Goal: Transaction & Acquisition: Book appointment/travel/reservation

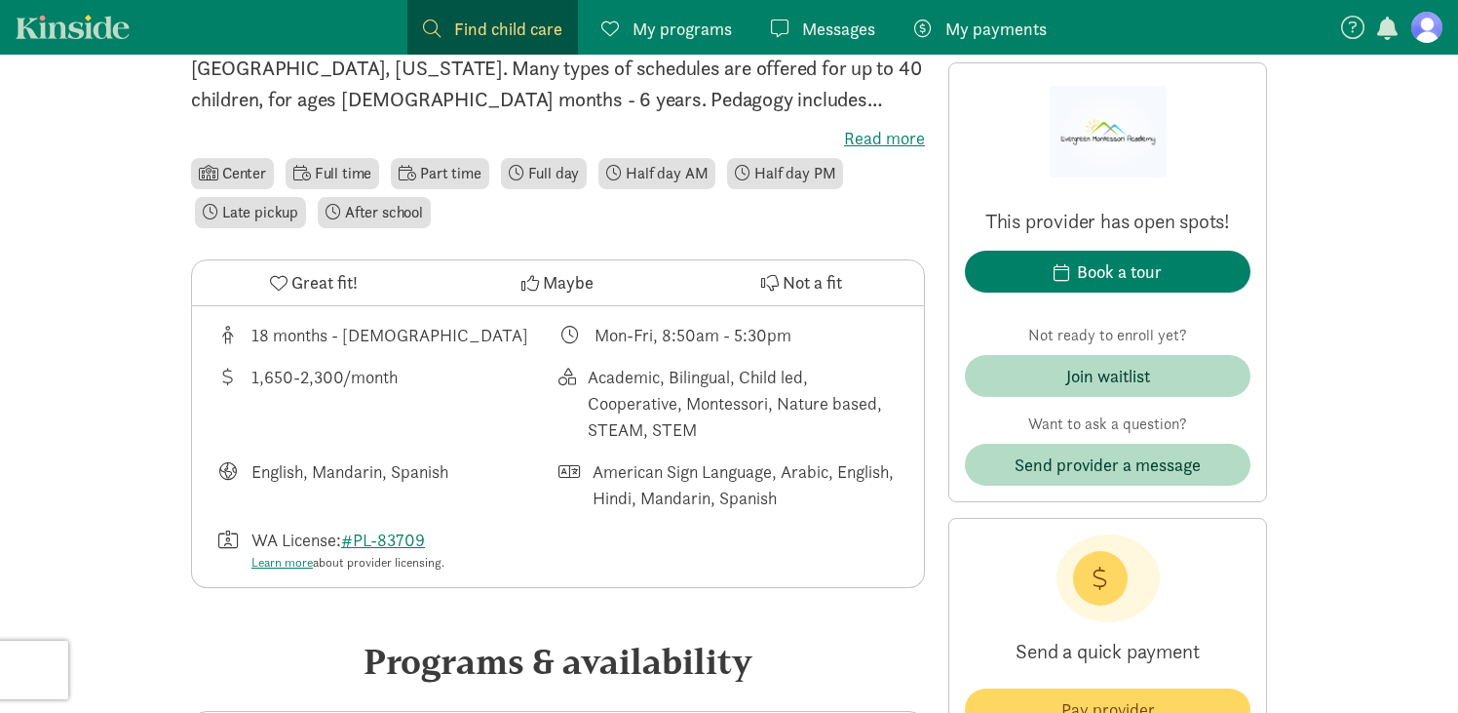
scroll to position [590, 0]
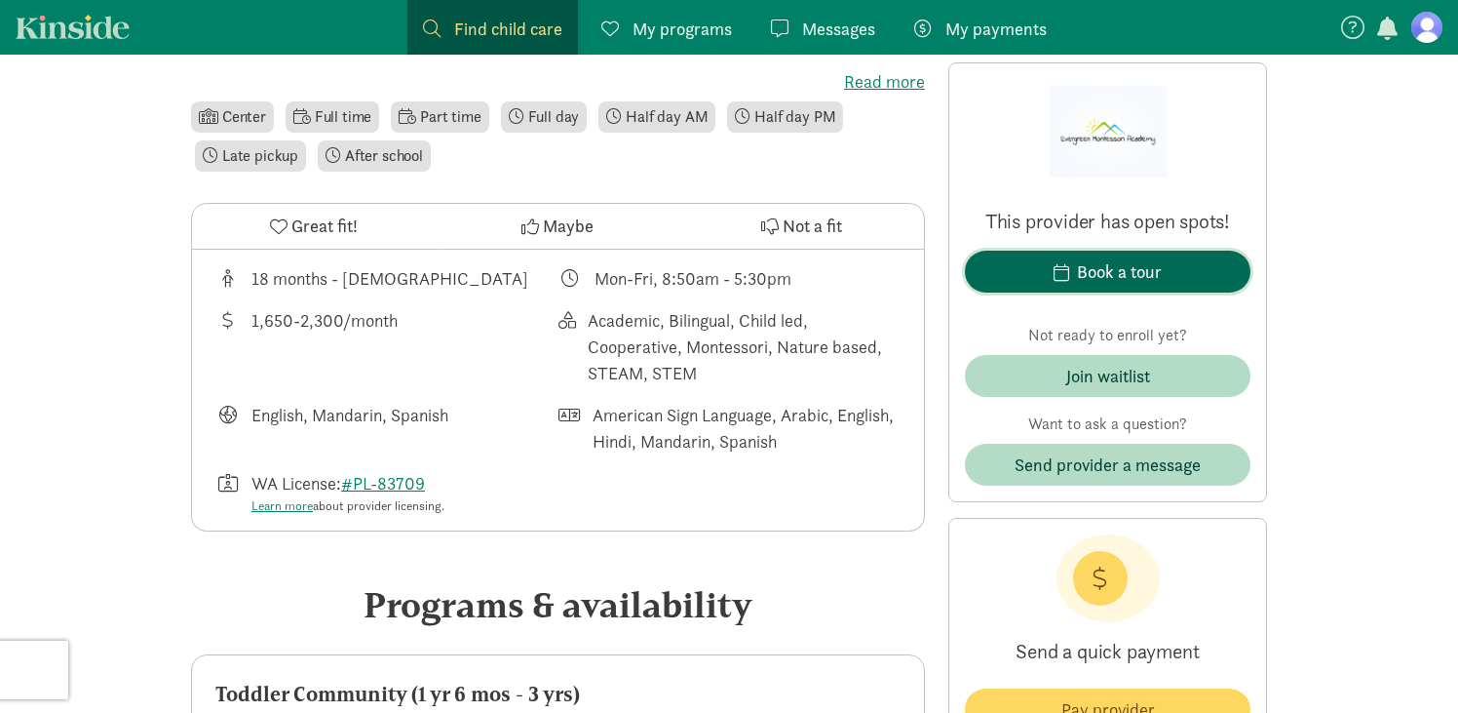
click at [1112, 269] on div "Book a tour" at bounding box center [1119, 271] width 85 height 26
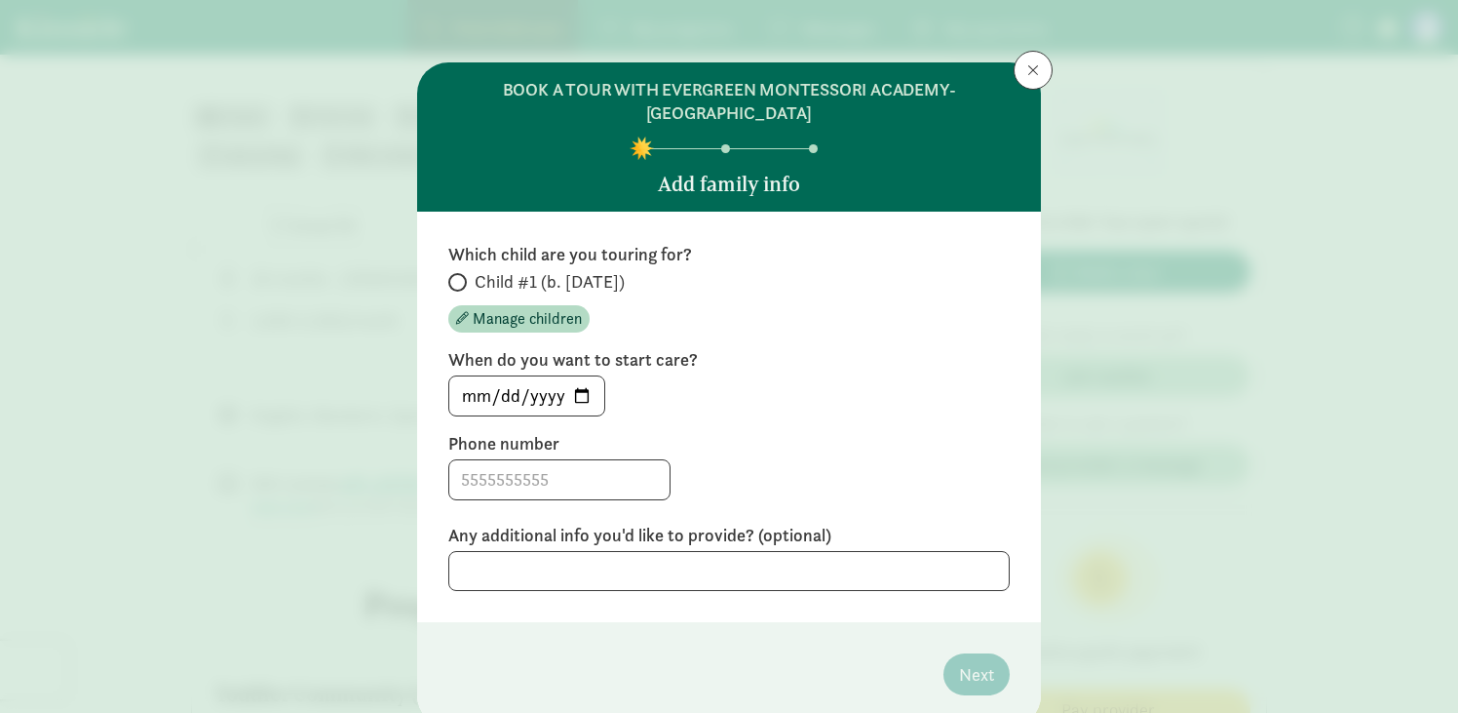
click at [465, 281] on span at bounding box center [457, 282] width 19 height 19
click at [461, 281] on input "Child #1 (b. [DATE])" at bounding box center [454, 282] width 13 height 13
radio input "true"
click at [583, 391] on input "2025-08-13" at bounding box center [526, 395] width 155 height 39
type input "2025-09-01"
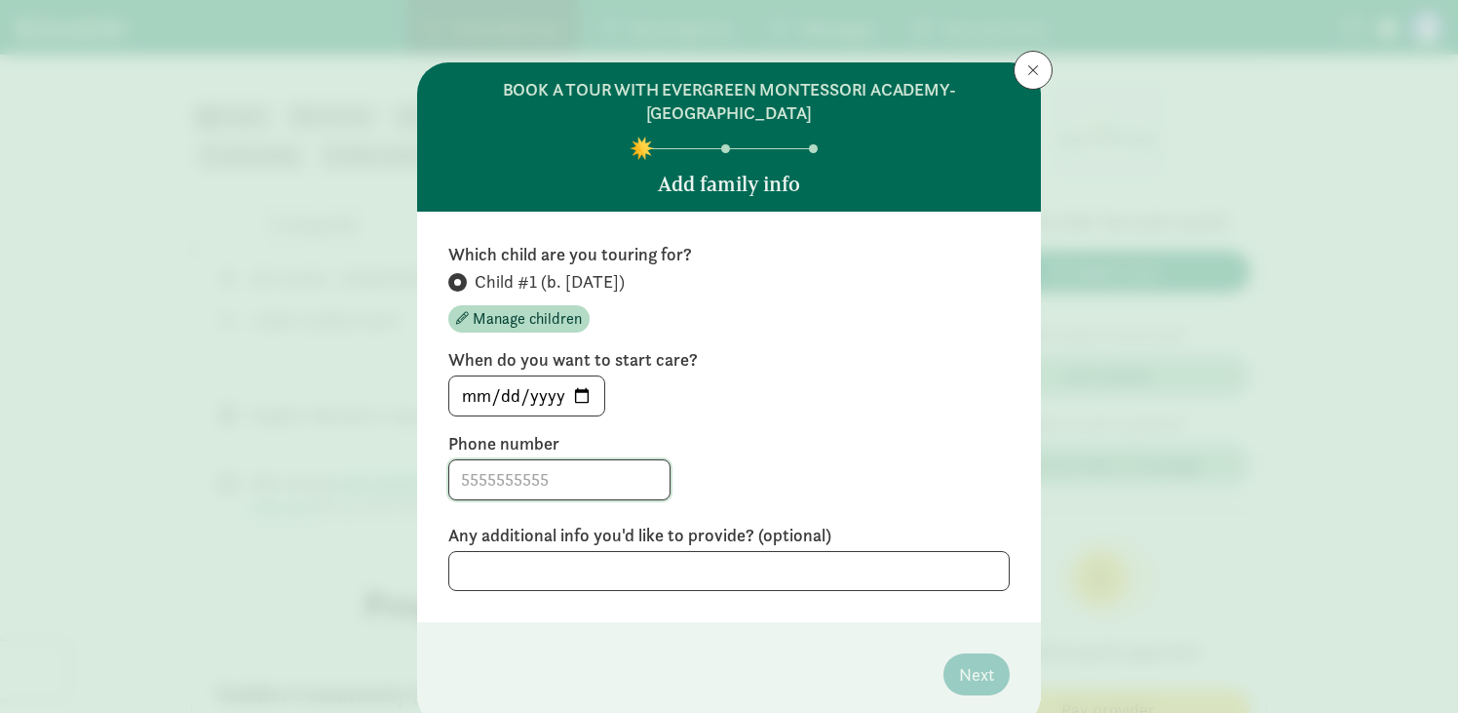
click at [578, 480] on input at bounding box center [559, 479] width 220 height 39
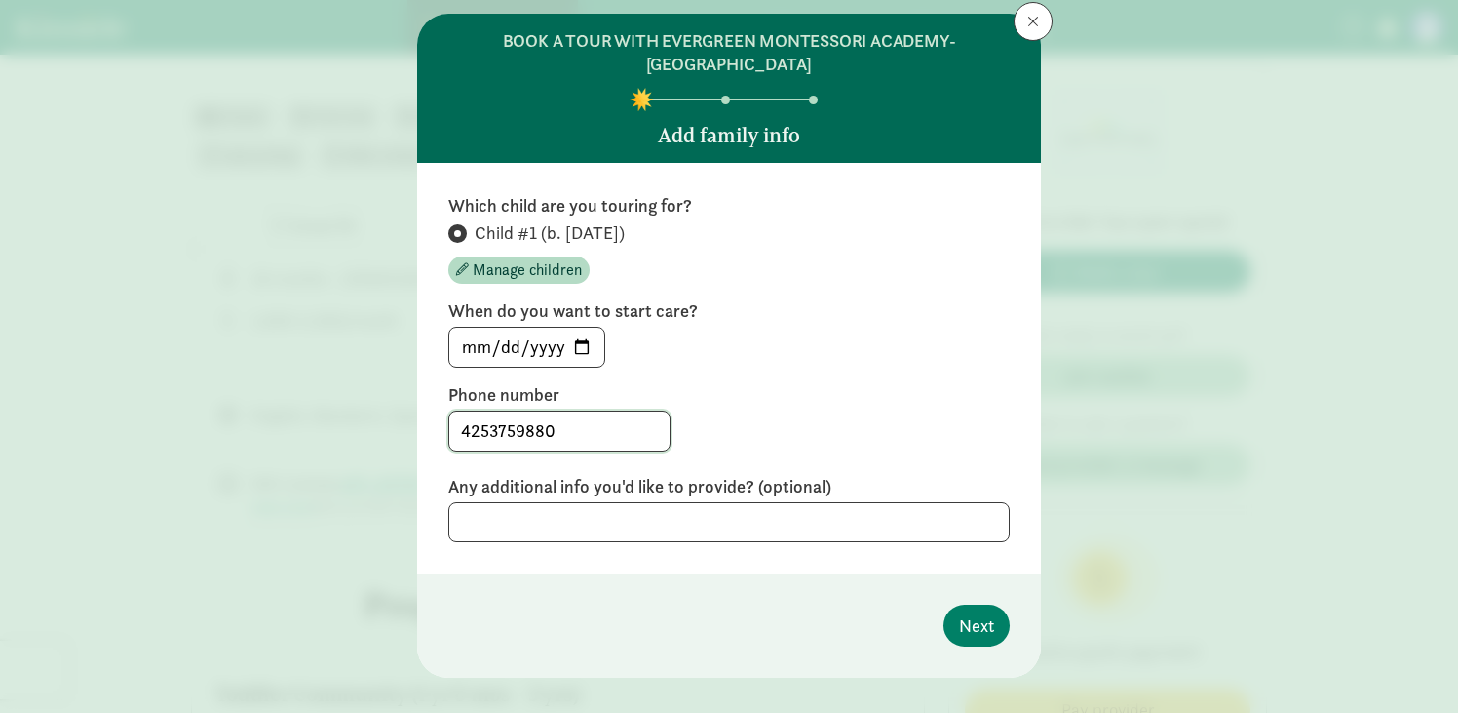
scroll to position [54, 0]
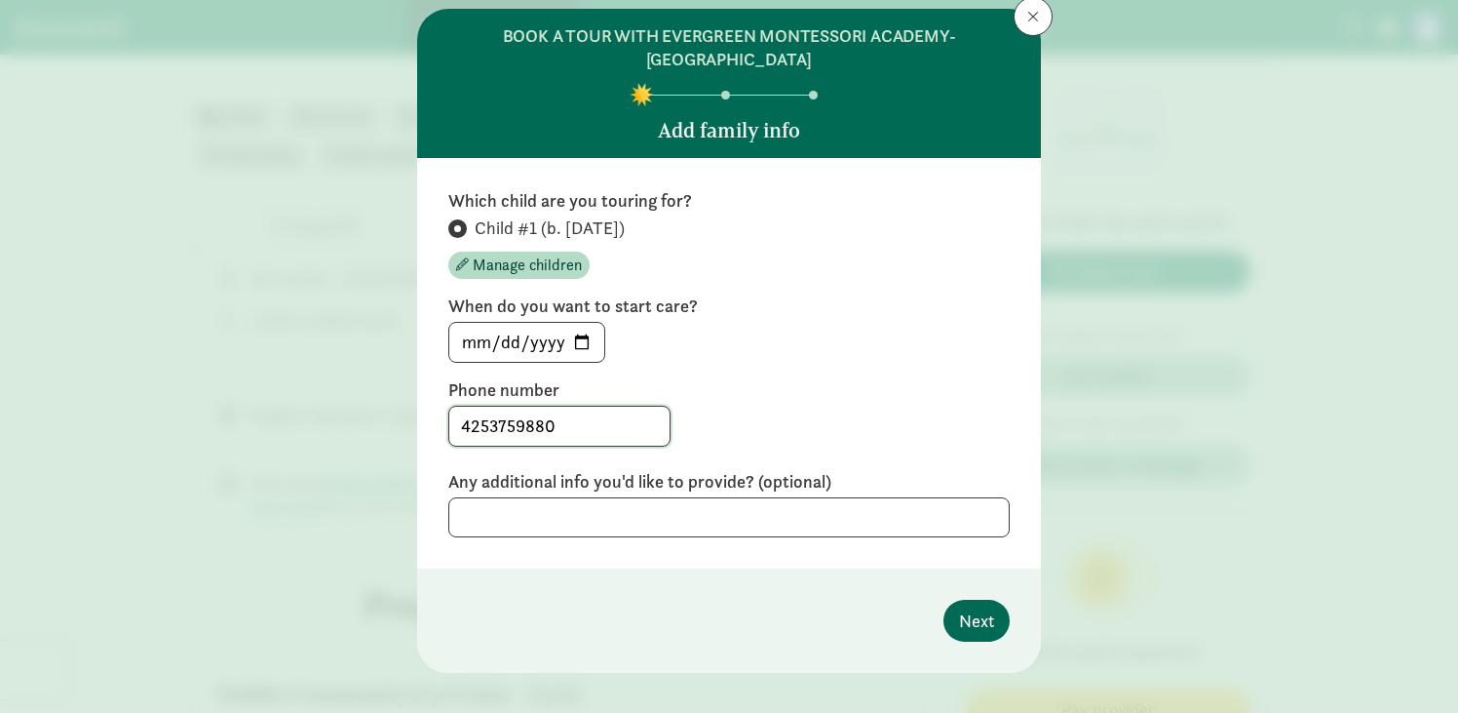
type input "4253759880"
click at [981, 622] on span "Next" at bounding box center [976, 620] width 35 height 26
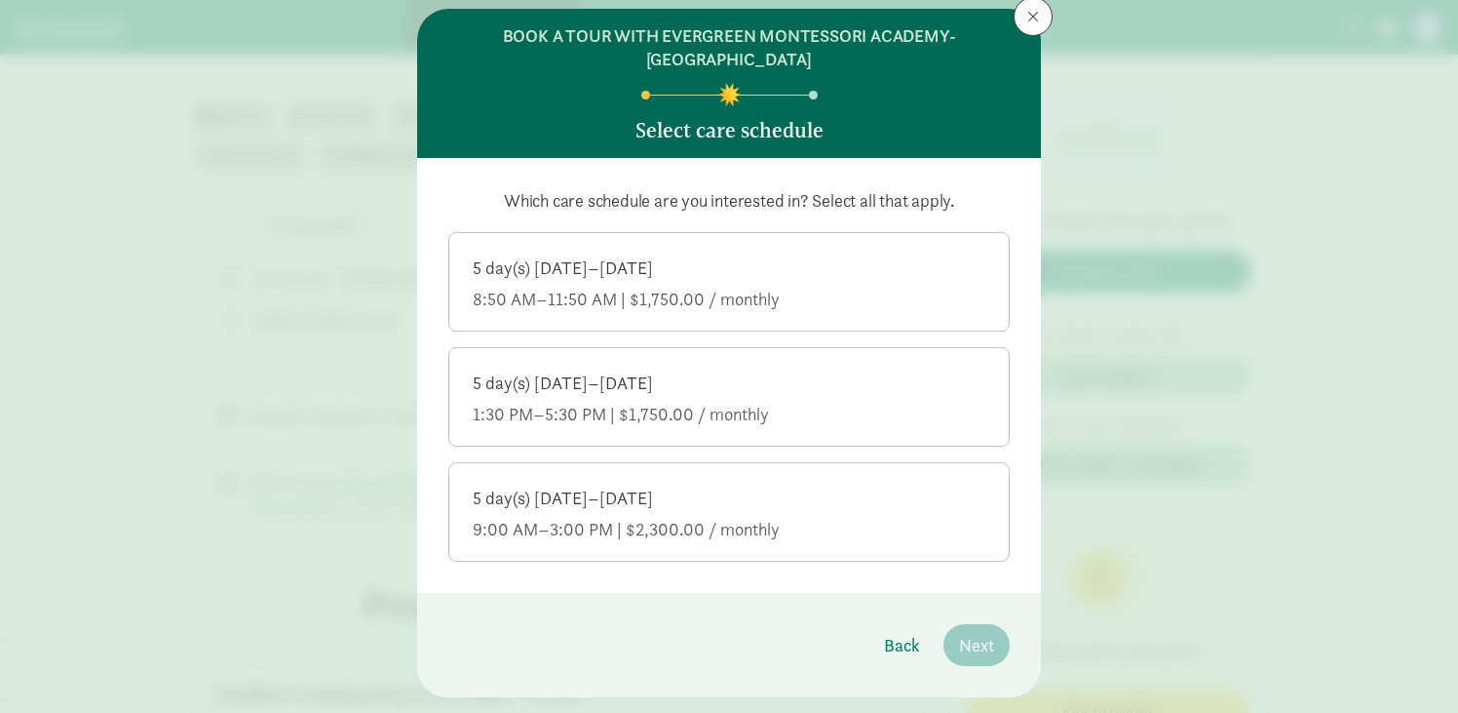
click at [873, 397] on div "5 day(s) Monday–Friday 1:30 PM–5:30 PM | $1,750.00 / monthly" at bounding box center [729, 398] width 513 height 55
click at [0, 0] on input "5 day(s) Monday–Friday 1:30 PM–5:30 PM | $1,750.00 / monthly" at bounding box center [0, 0] width 0 height 0
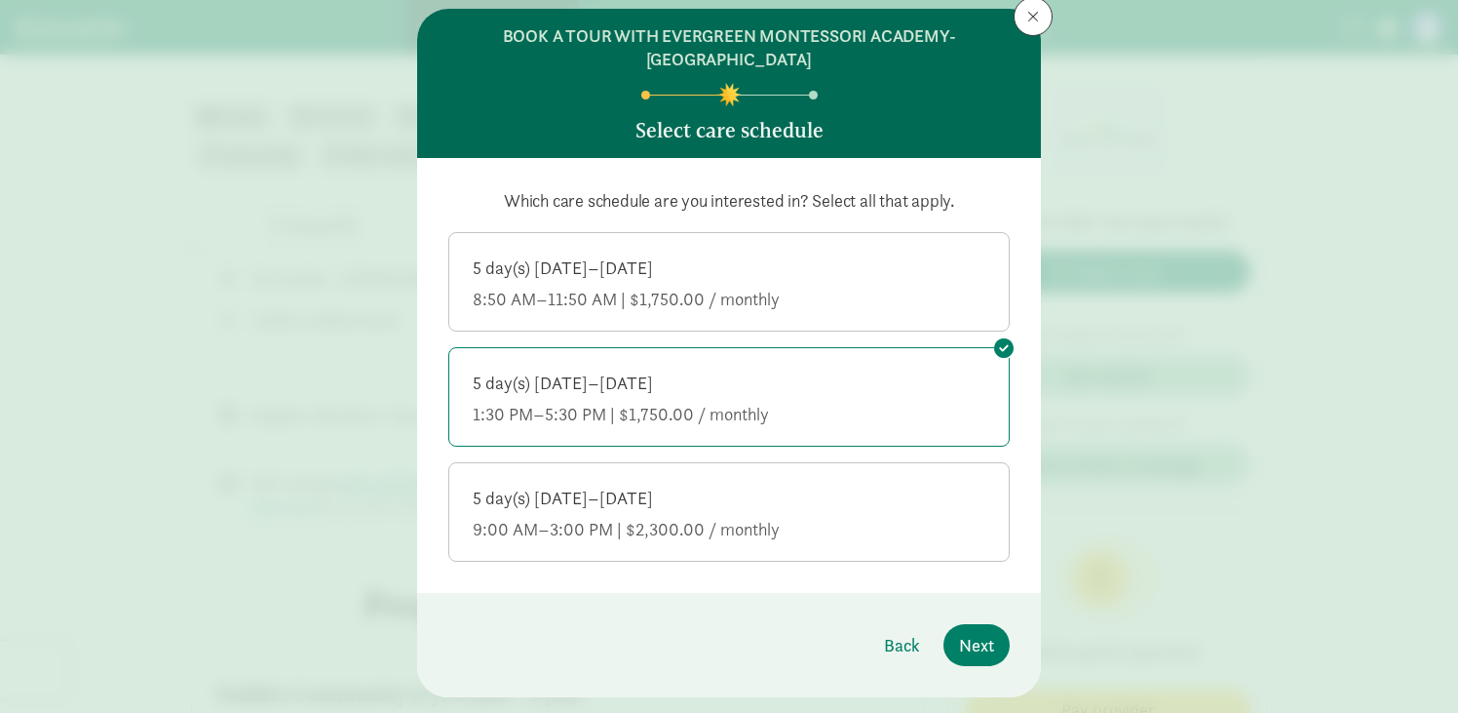
click at [875, 537] on div "9:00 AM–3:00 PM | $2,300.00 / monthly" at bounding box center [729, 529] width 513 height 23
click at [0, 0] on input "5 day(s) Monday–Friday 9:00 AM–3:00 PM | $2,300.00 / monthly" at bounding box center [0, 0] width 0 height 0
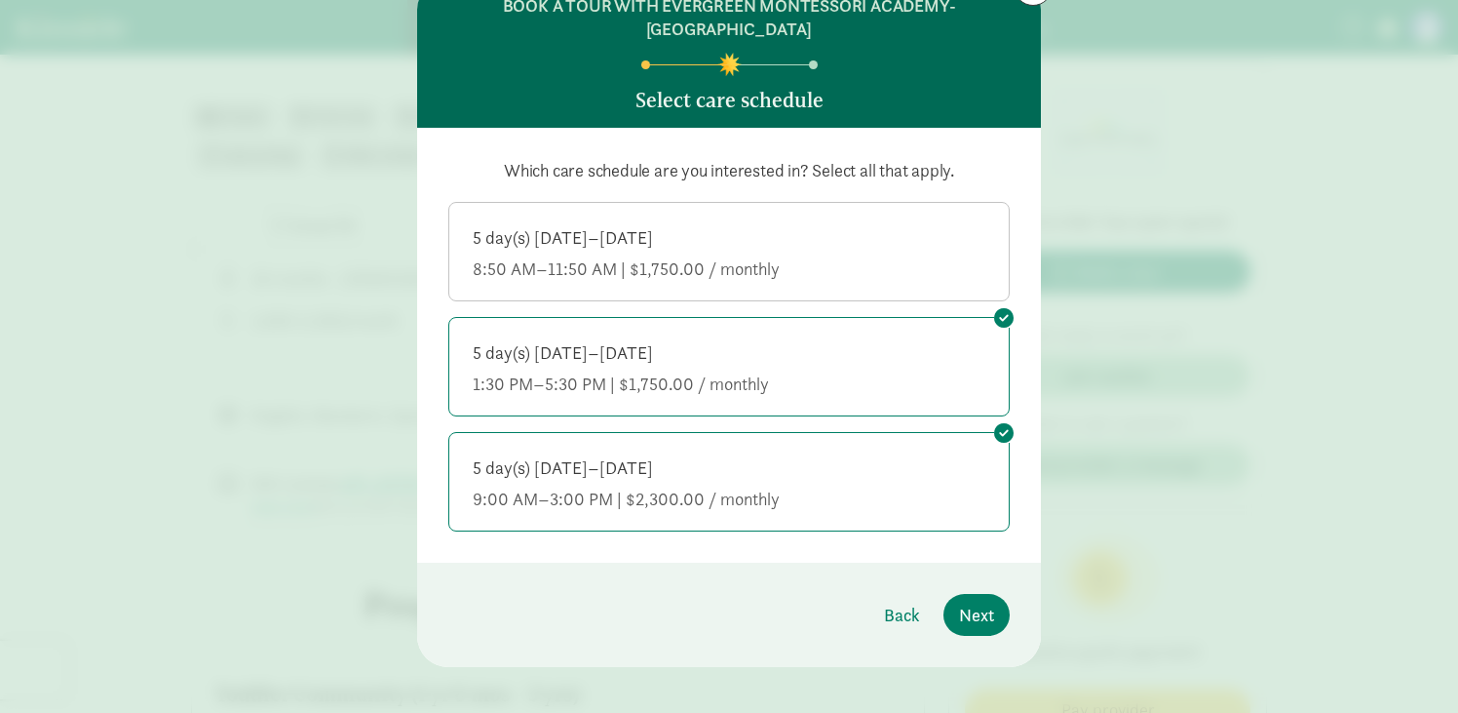
scroll to position [100, 0]
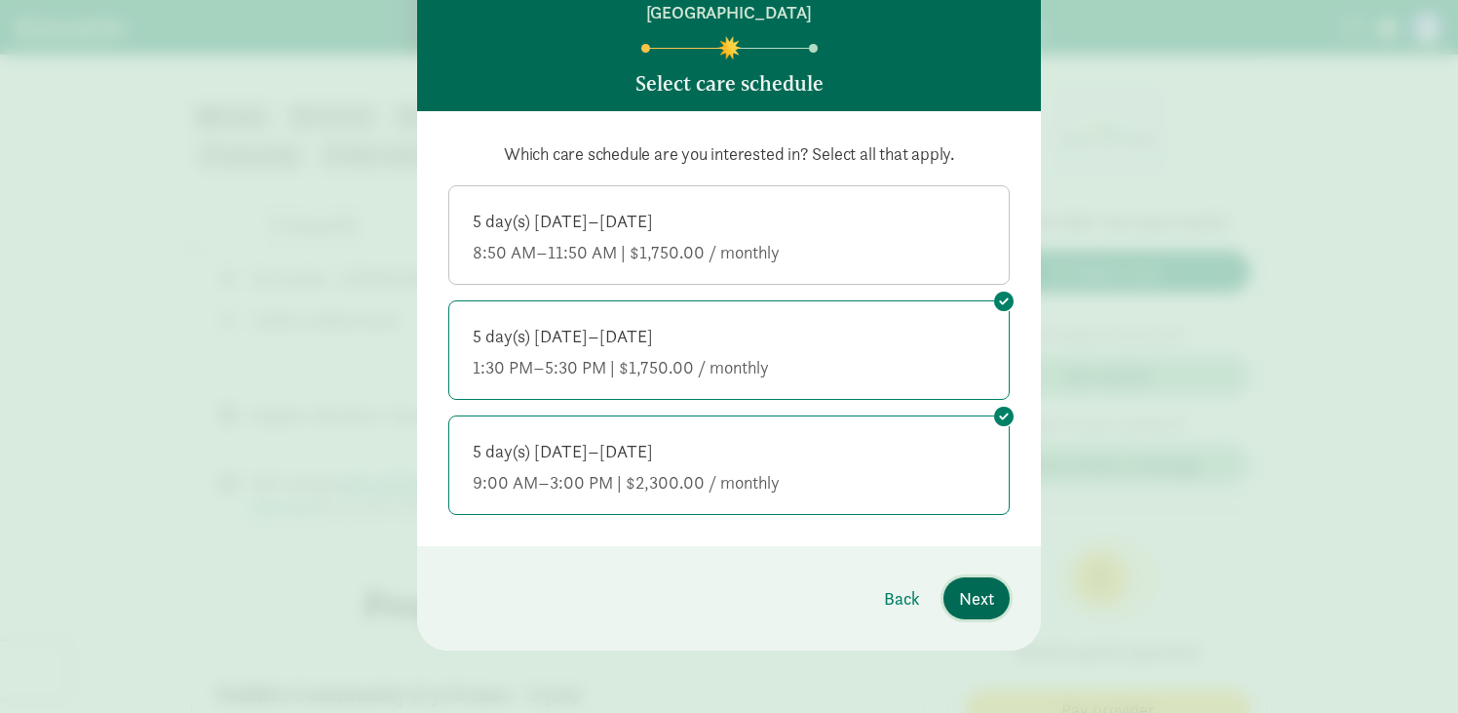
click at [977, 604] on span "Next" at bounding box center [976, 598] width 35 height 26
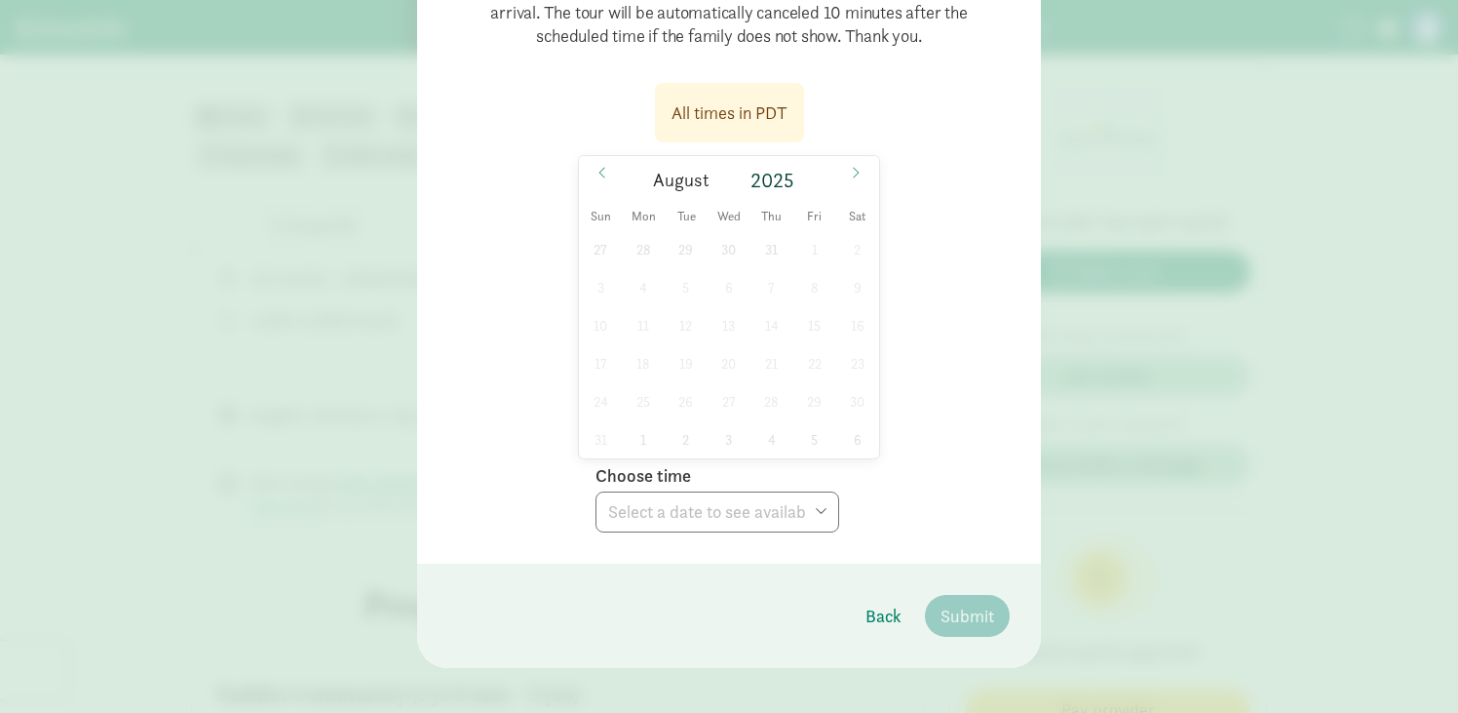
scroll to position [445, 0]
click at [682, 369] on span "19" at bounding box center [686, 362] width 38 height 38
click at [683, 510] on select "Choose time 10:00 AM 10:30 AM 11:00 AM 03:30 PM 04:00 PM 04:30 PM" at bounding box center [718, 510] width 244 height 41
select select "2025-08-19T16:30:00.000-07:00"
click at [970, 629] on button "Submit" at bounding box center [967, 615] width 85 height 42
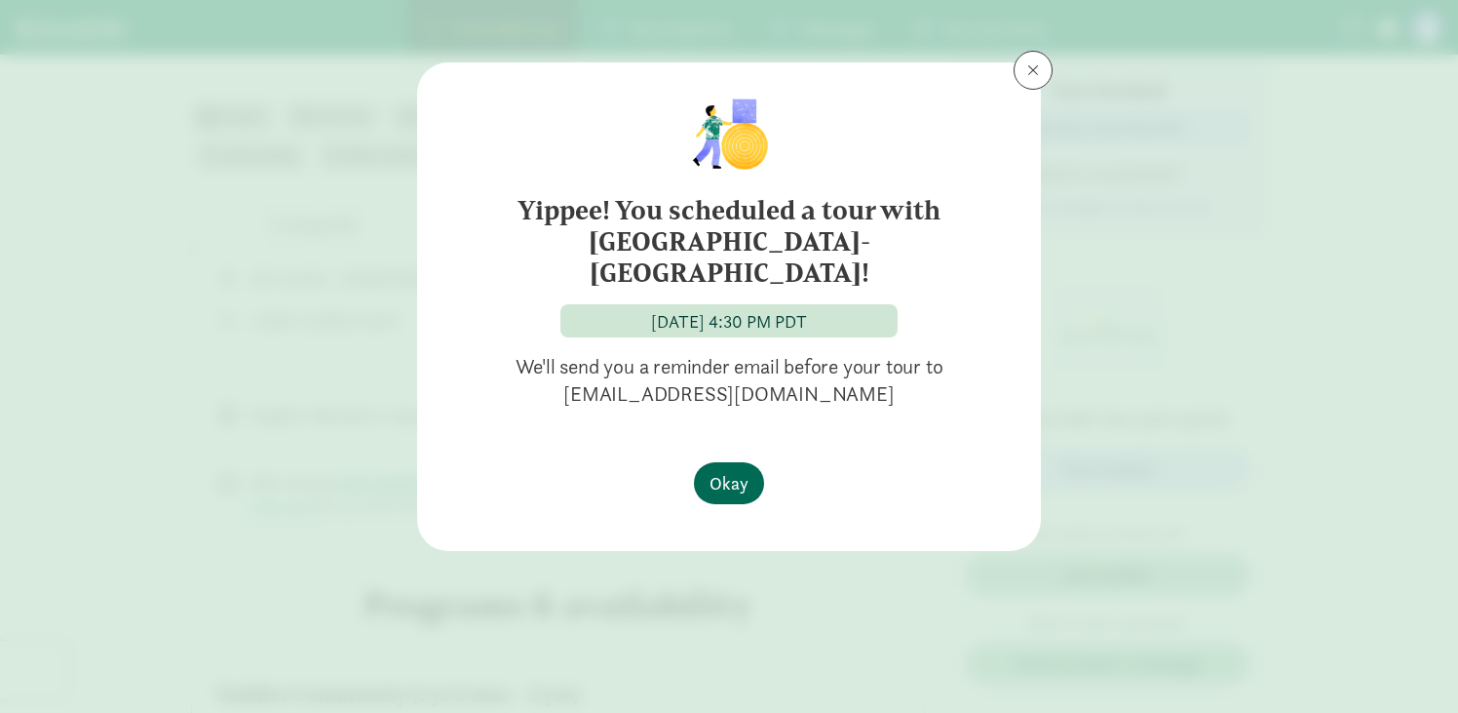
scroll to position [0, 0]
click at [738, 490] on span "Okay" at bounding box center [729, 483] width 39 height 26
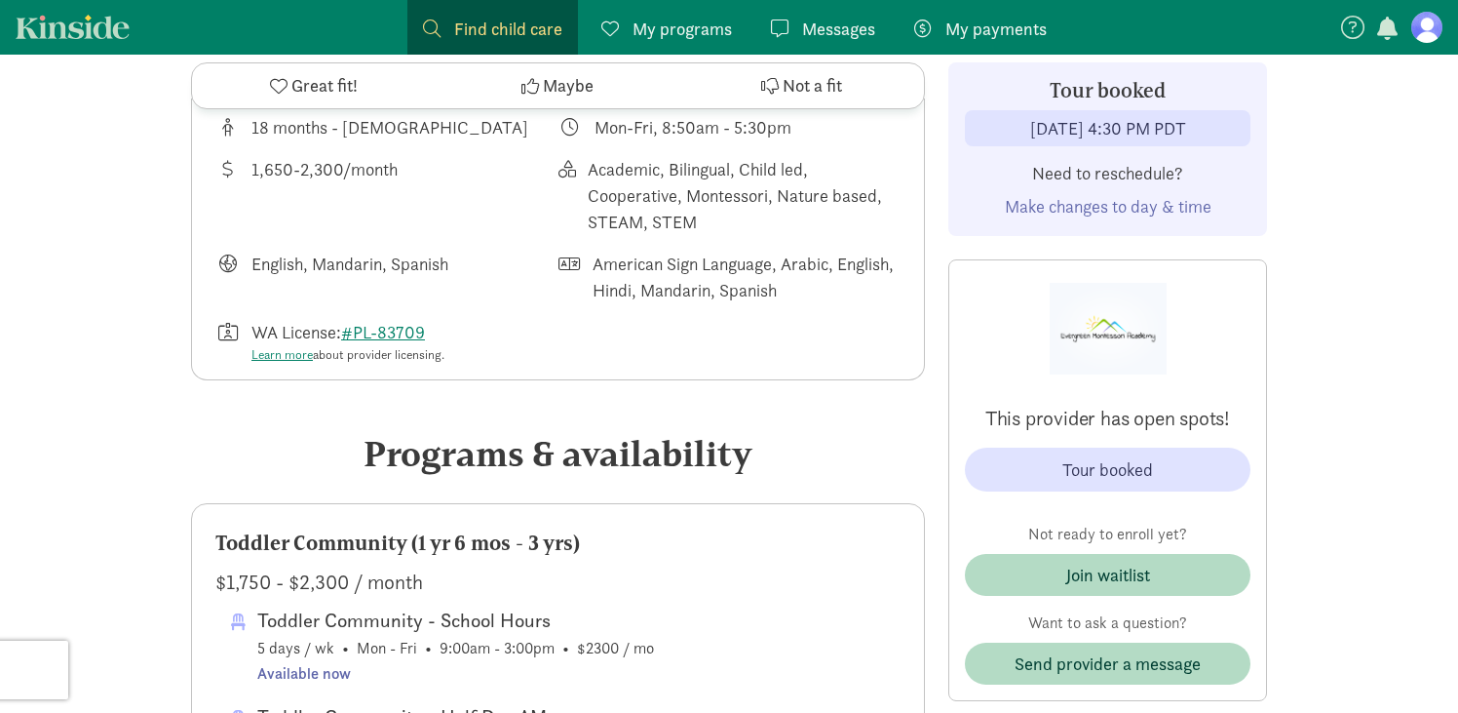
scroll to position [707, 0]
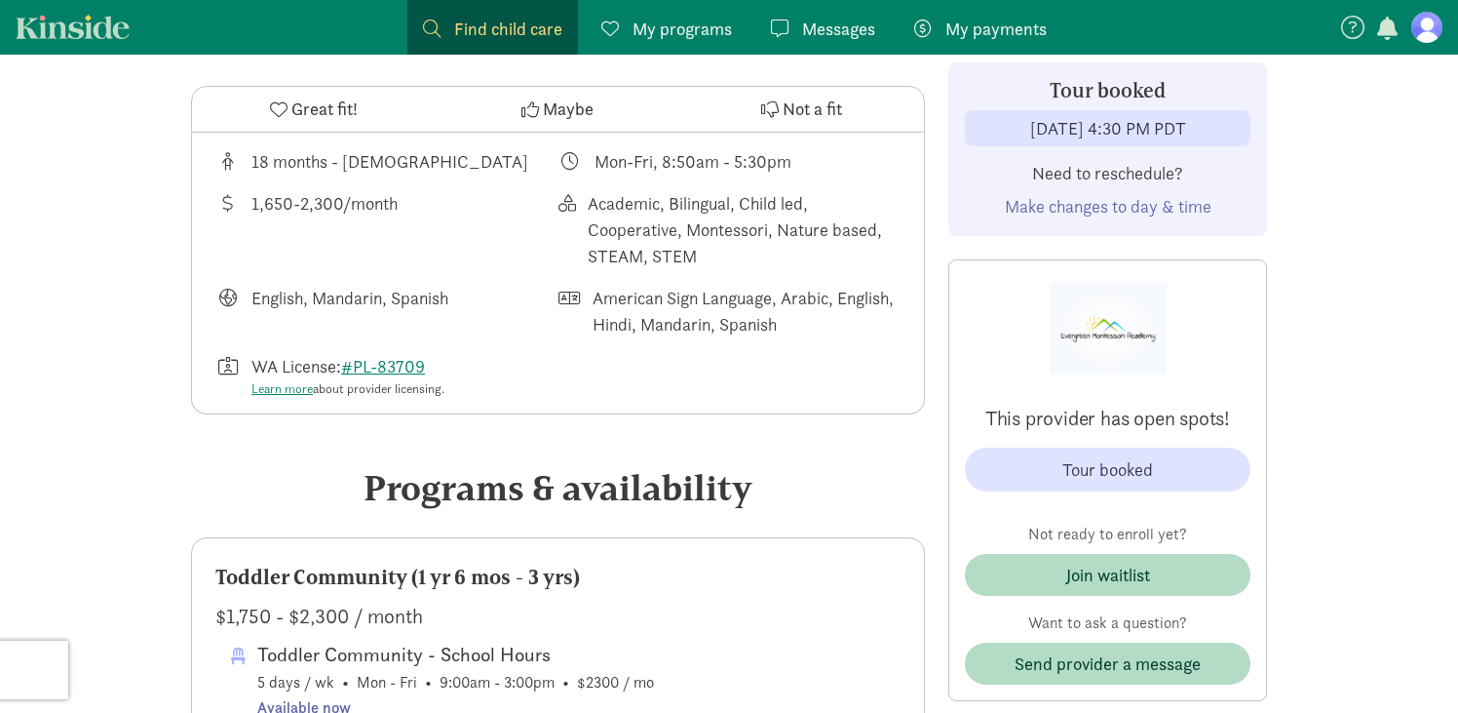
drag, startPoint x: 1010, startPoint y: 129, endPoint x: 1214, endPoint y: 128, distance: 203.7
click at [1214, 128] on div "Aug 19, 2025 4:30 PM PDT" at bounding box center [1108, 128] width 286 height 36
copy div "Aug 19, 2025 4:30 PM PDT"
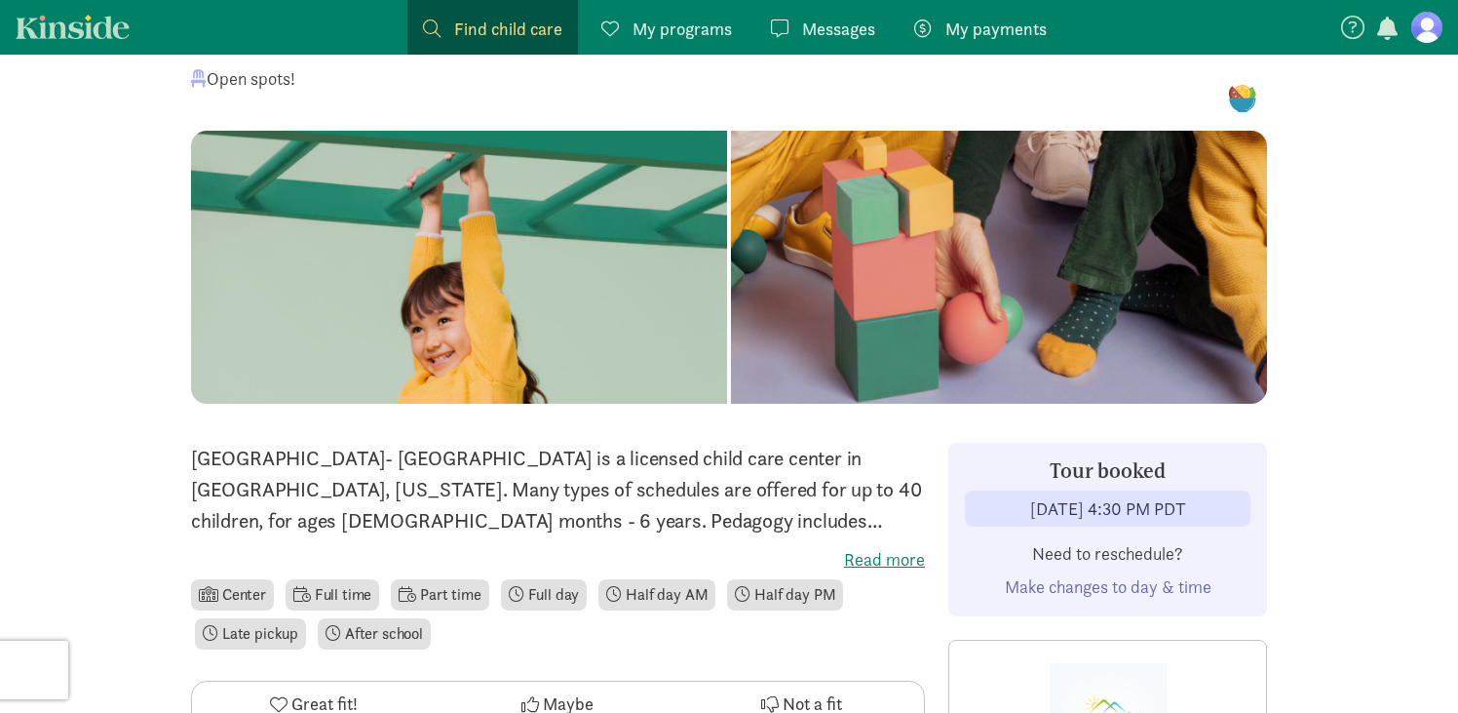
scroll to position [0, 0]
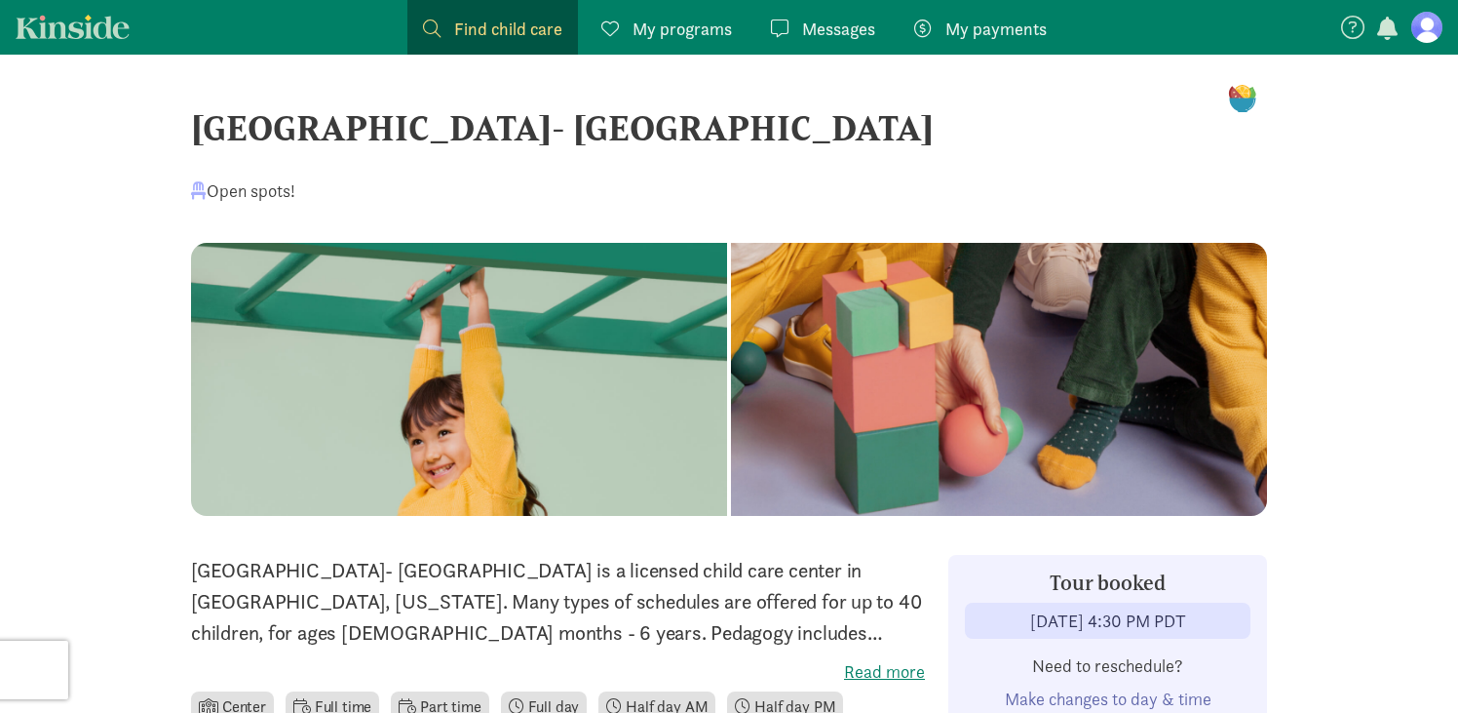
drag, startPoint x: 199, startPoint y: 132, endPoint x: 1003, endPoint y: 140, distance: 804.2
click at [1003, 140] on div "[GEOGRAPHIC_DATA]- [GEOGRAPHIC_DATA]" at bounding box center [729, 127] width 1076 height 53
copy div "[GEOGRAPHIC_DATA]- [GEOGRAPHIC_DATA]"
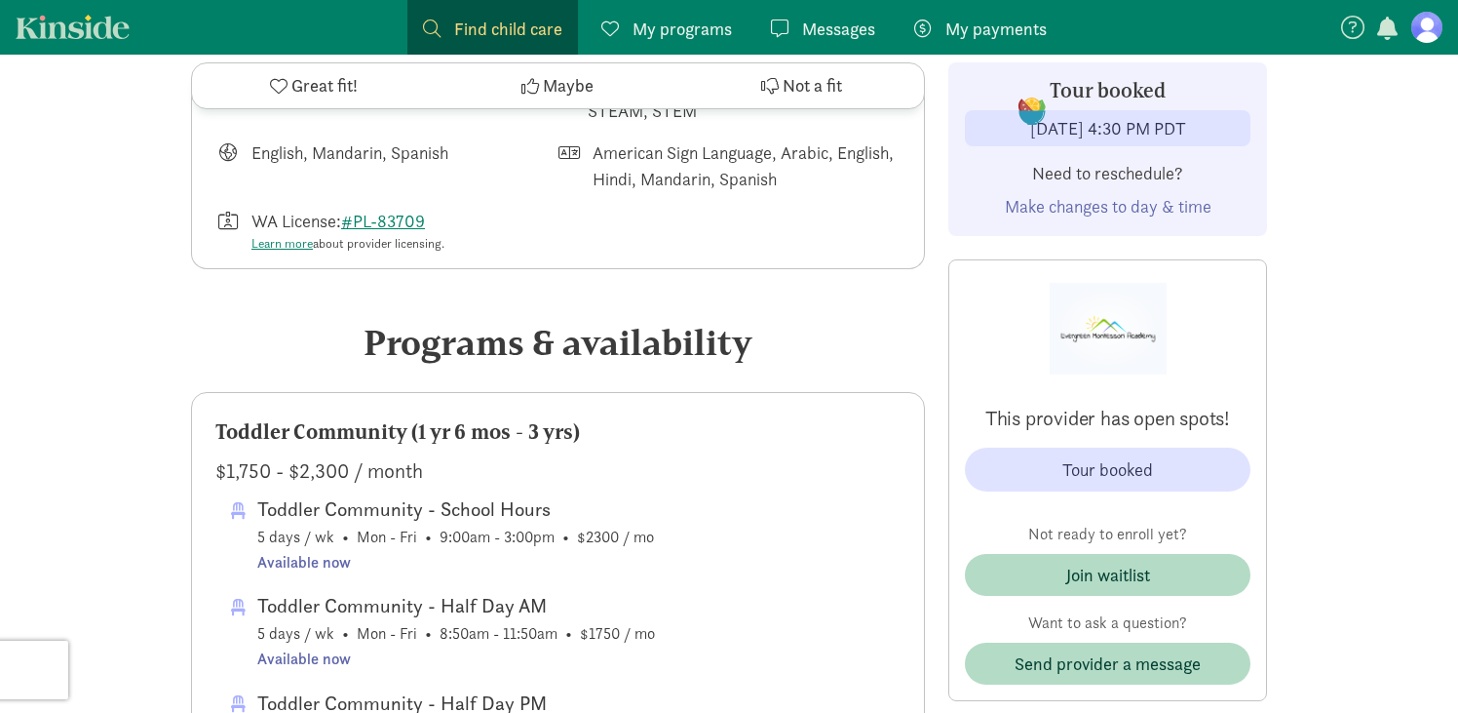
scroll to position [915, 0]
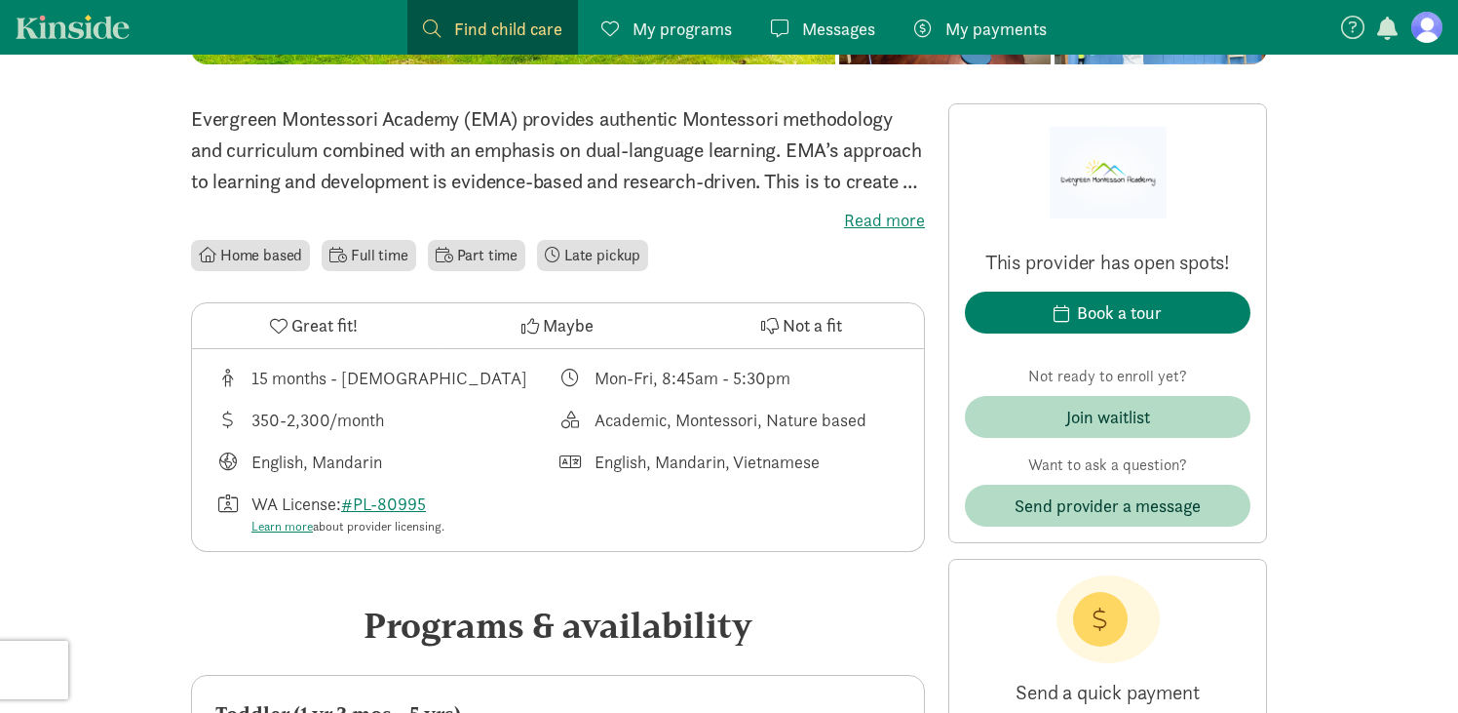
scroll to position [553, 0]
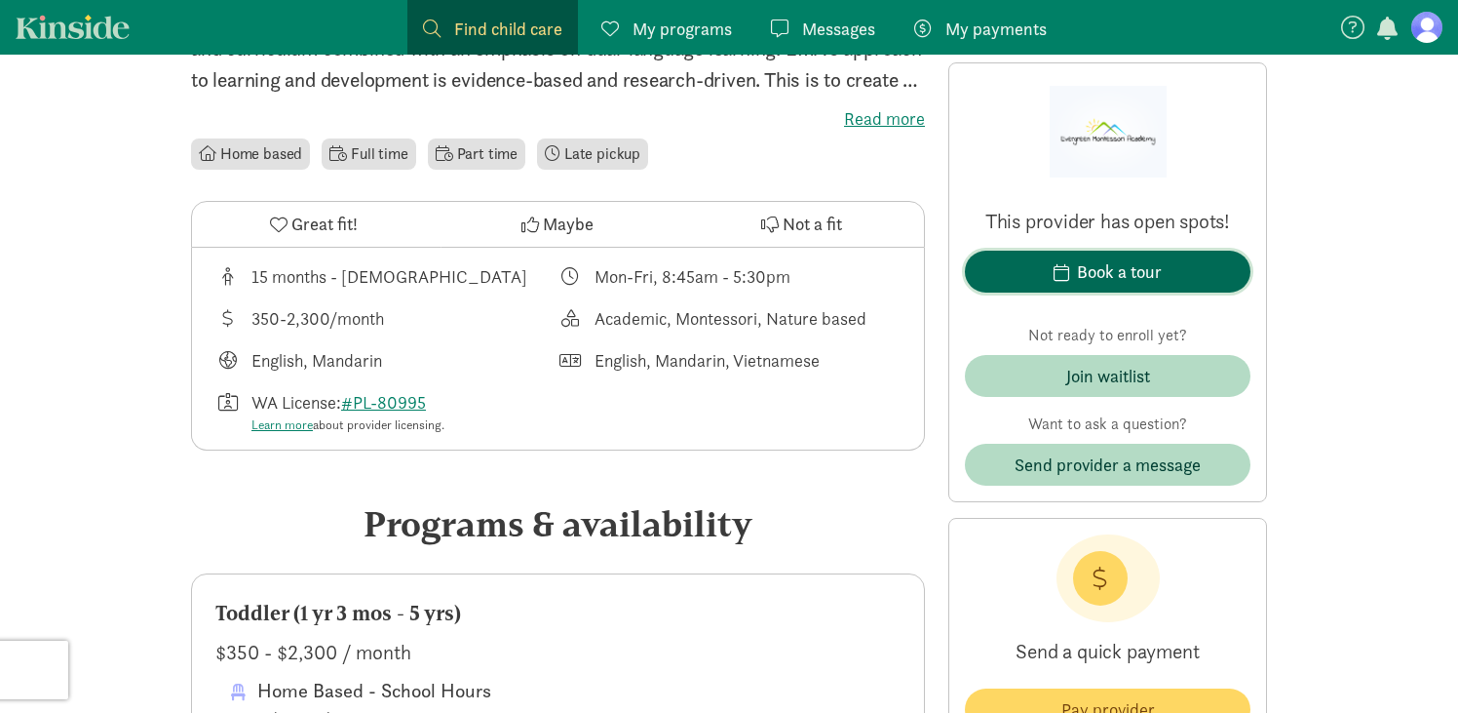
click at [1128, 273] on div "Book a tour" at bounding box center [1119, 271] width 85 height 26
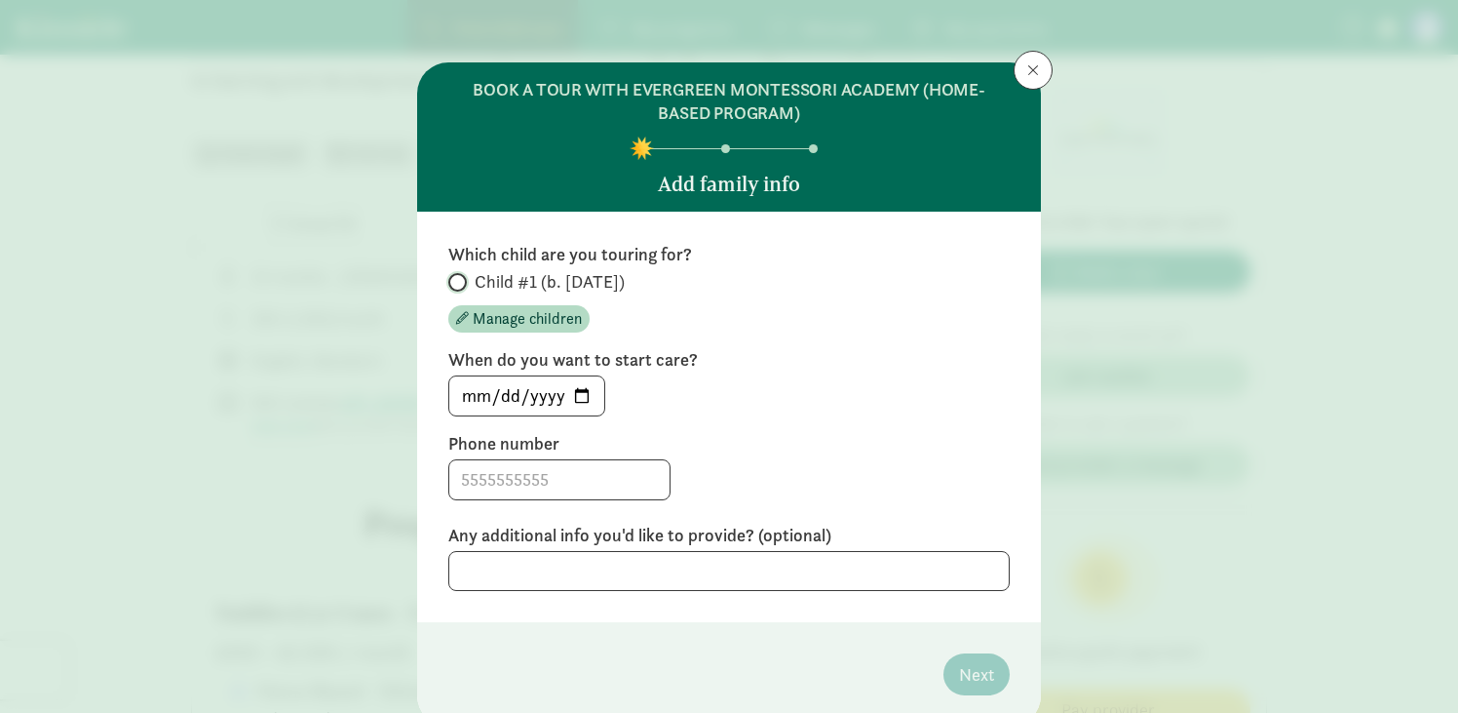
click at [459, 281] on input "Child #1 (b. [DATE])" at bounding box center [454, 282] width 13 height 13
radio input "true"
click at [588, 388] on input "[DATE]" at bounding box center [526, 395] width 155 height 39
type input "[DATE]"
click at [732, 449] on label "Phone number" at bounding box center [728, 443] width 561 height 23
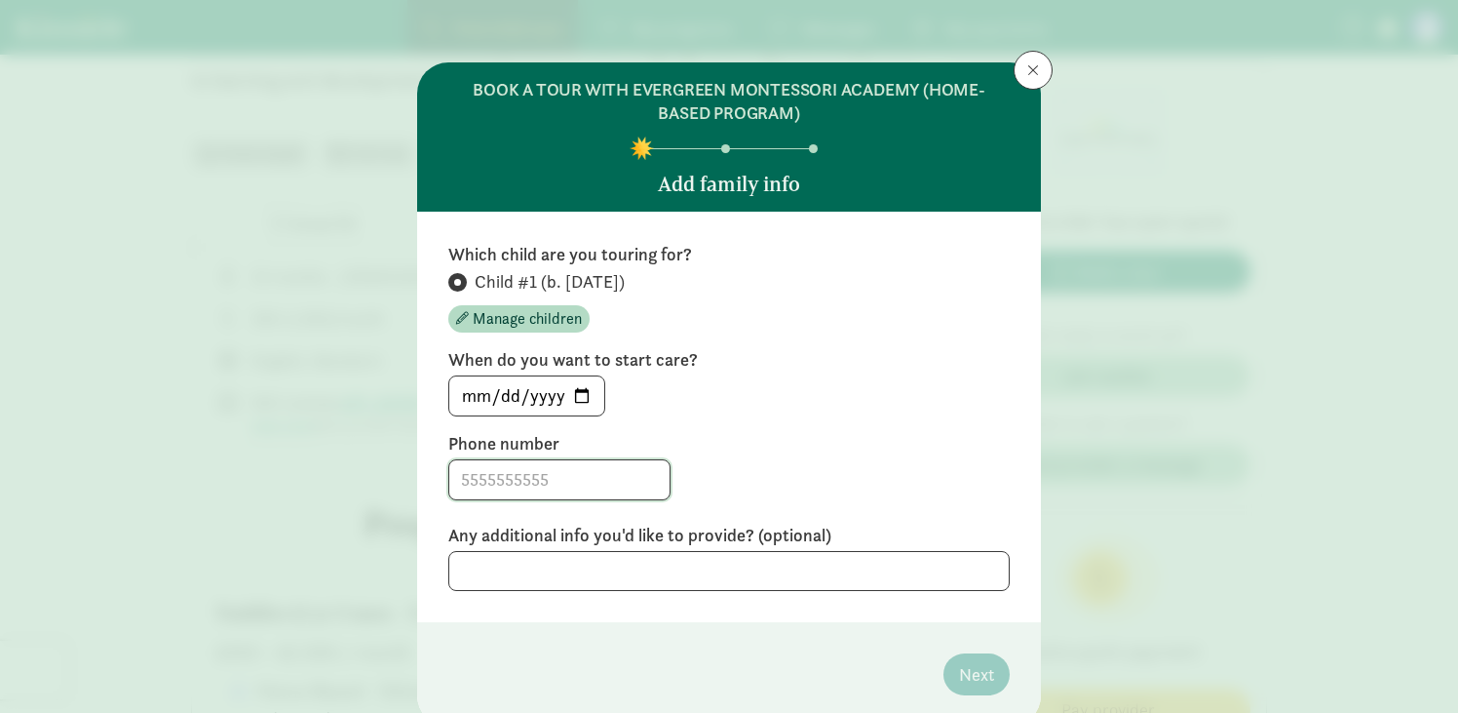
click at [596, 479] on input at bounding box center [559, 479] width 220 height 39
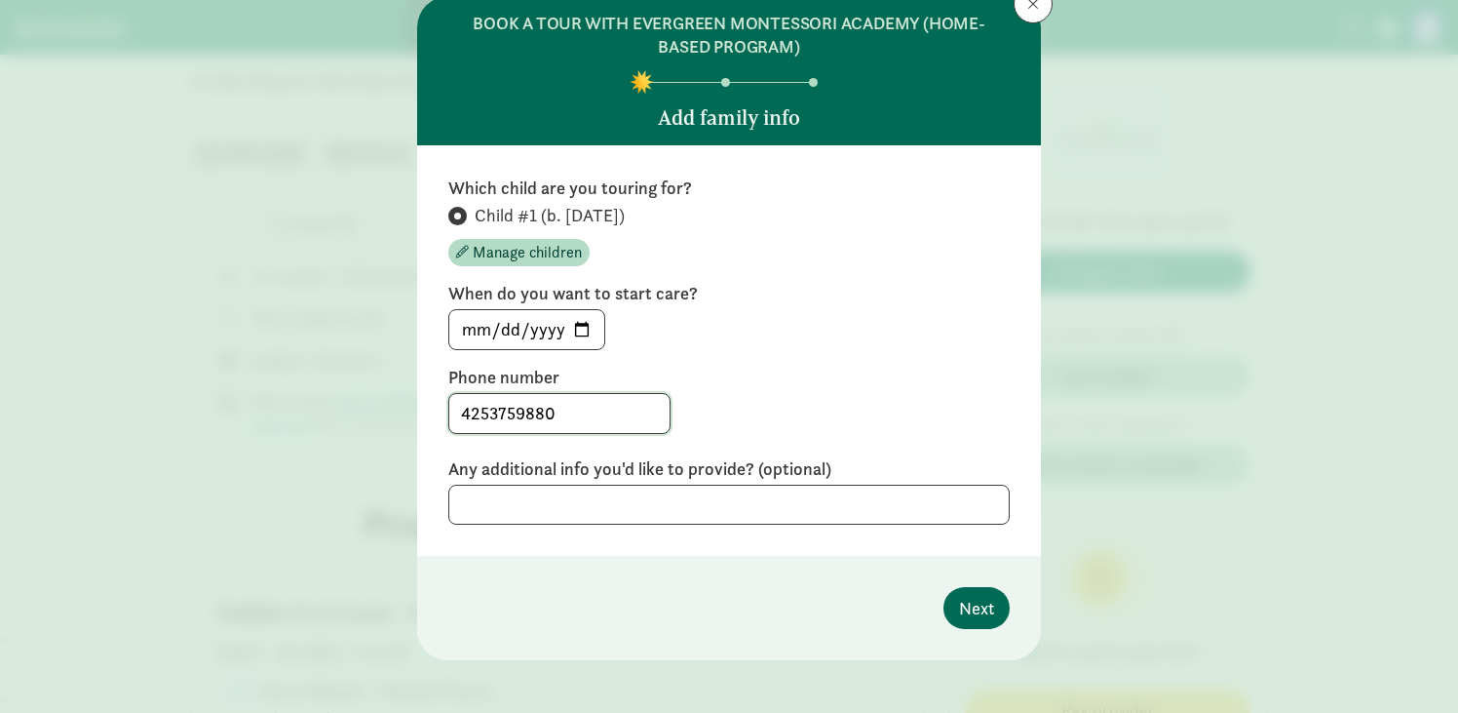
type input "4253759880"
click at [975, 605] on span "Next" at bounding box center [976, 608] width 35 height 26
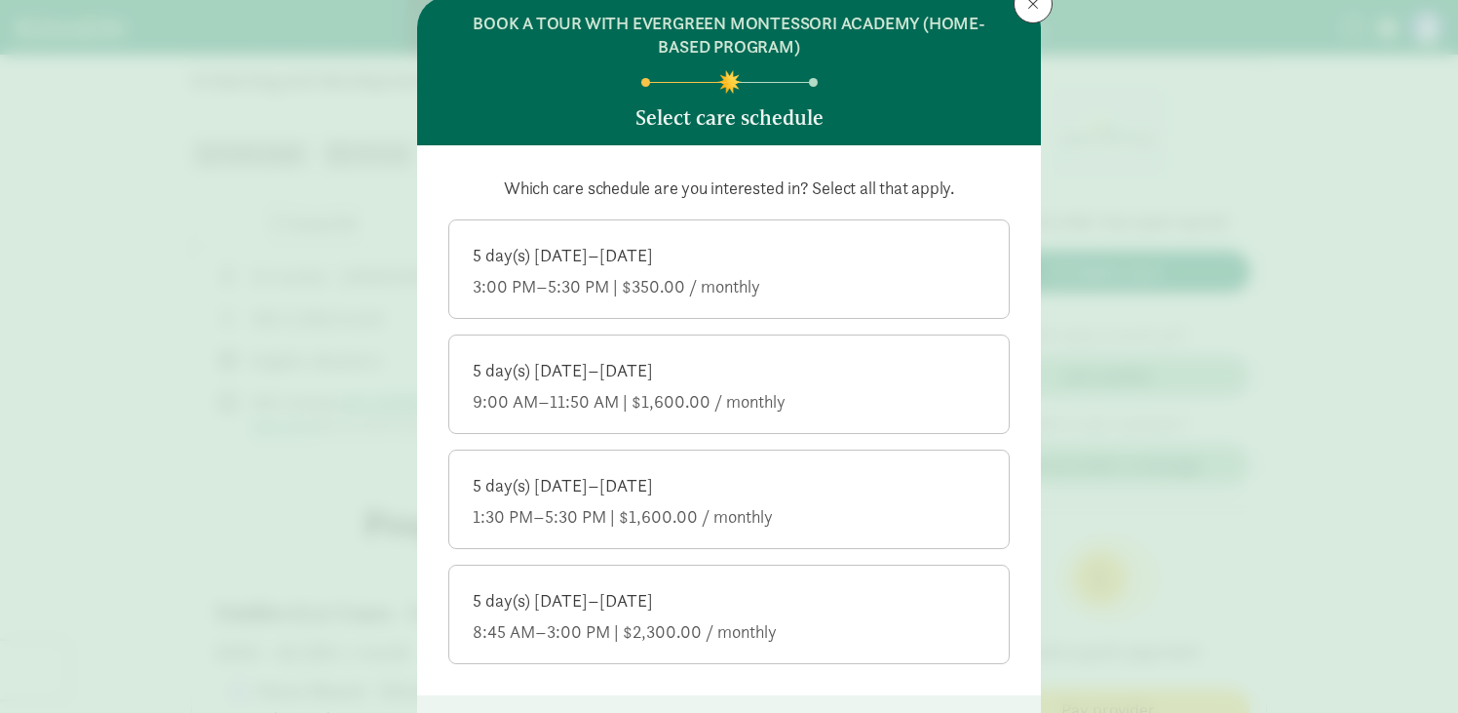
click at [882, 268] on div "5 day(s) Monday–Friday 3:00 PM–5:30 PM | $350.00 / monthly" at bounding box center [729, 271] width 513 height 55
click at [0, 0] on input "5 day(s) Monday–Friday 3:00 PM–5:30 PM | $350.00 / monthly" at bounding box center [0, 0] width 0 height 0
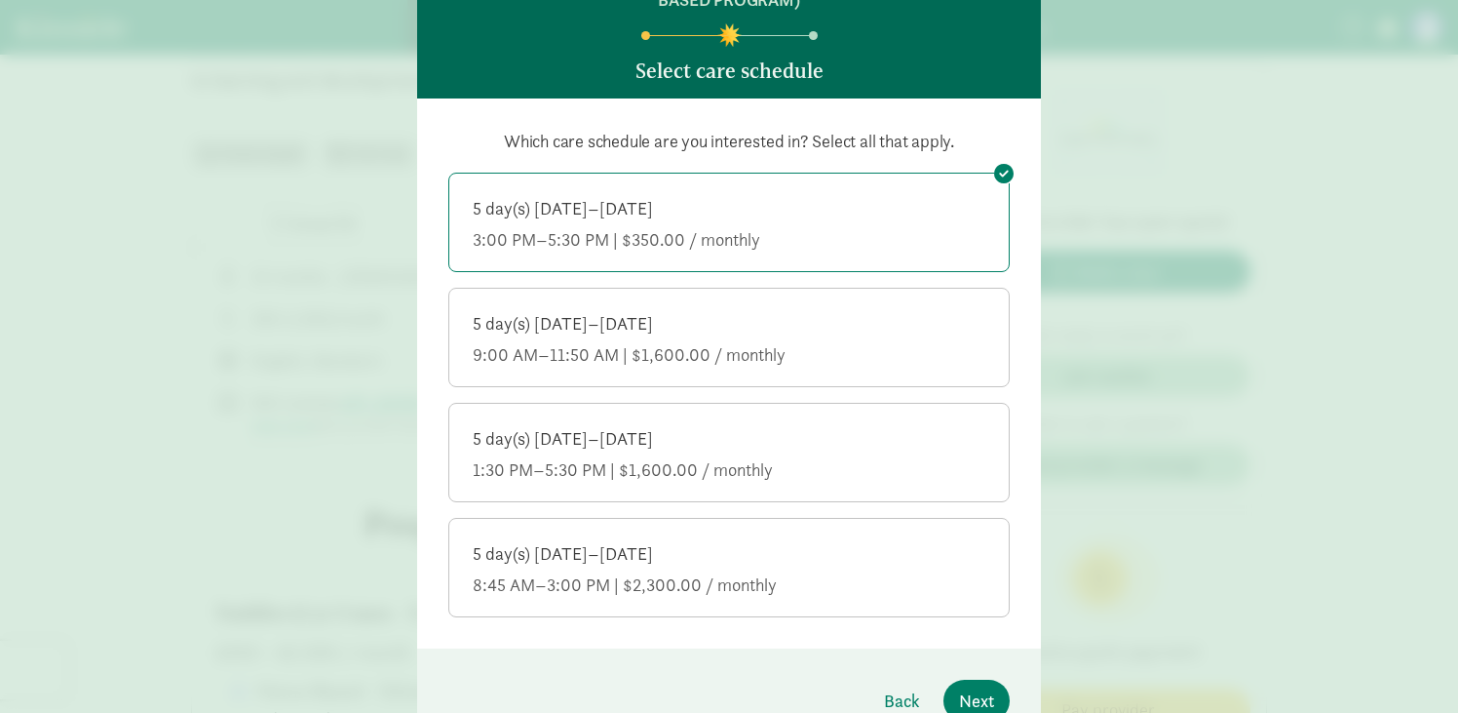
scroll to position [115, 0]
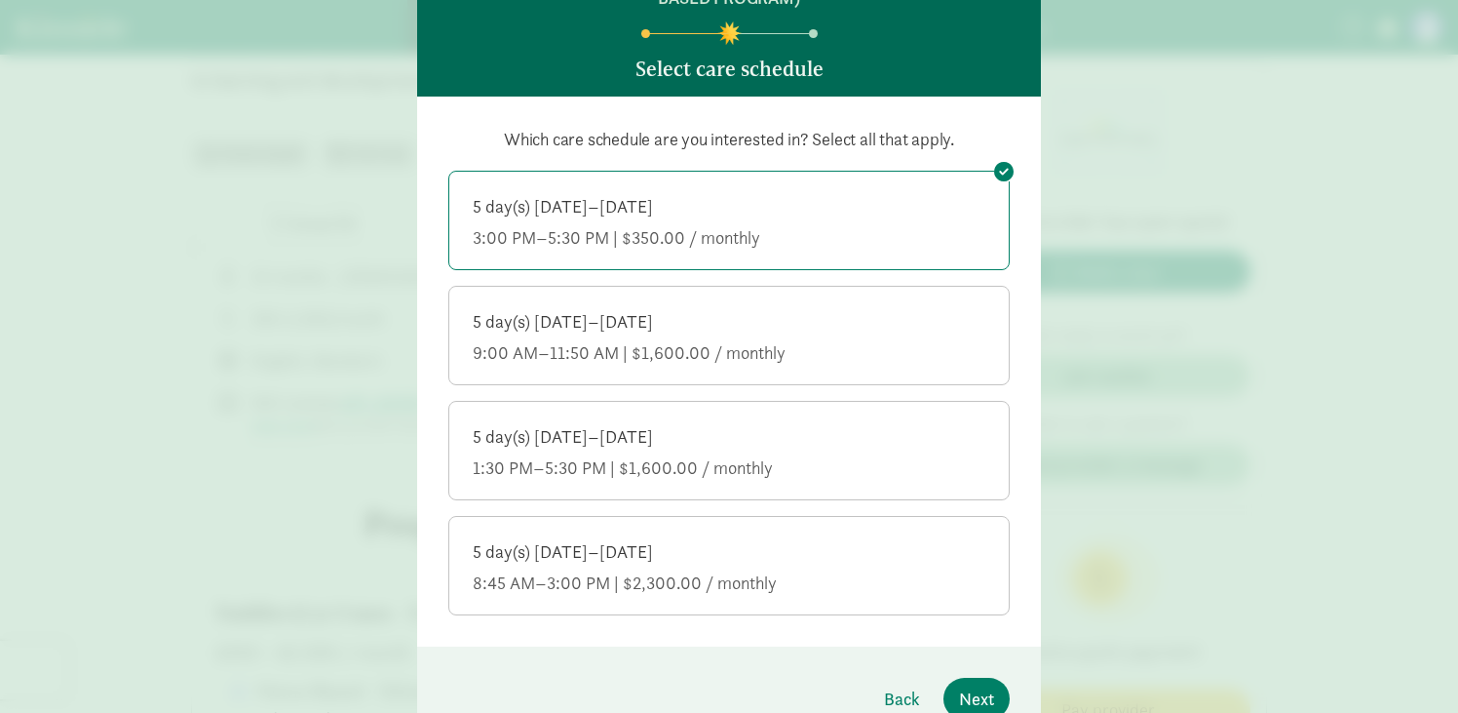
click at [832, 568] on div "5 day(s) Monday–Friday 8:45 AM–3:00 PM | $2,300.00 / monthly" at bounding box center [729, 567] width 513 height 55
click at [0, 0] on input "5 day(s) Monday–Friday 8:45 AM–3:00 PM | $2,300.00 / monthly" at bounding box center [0, 0] width 0 height 0
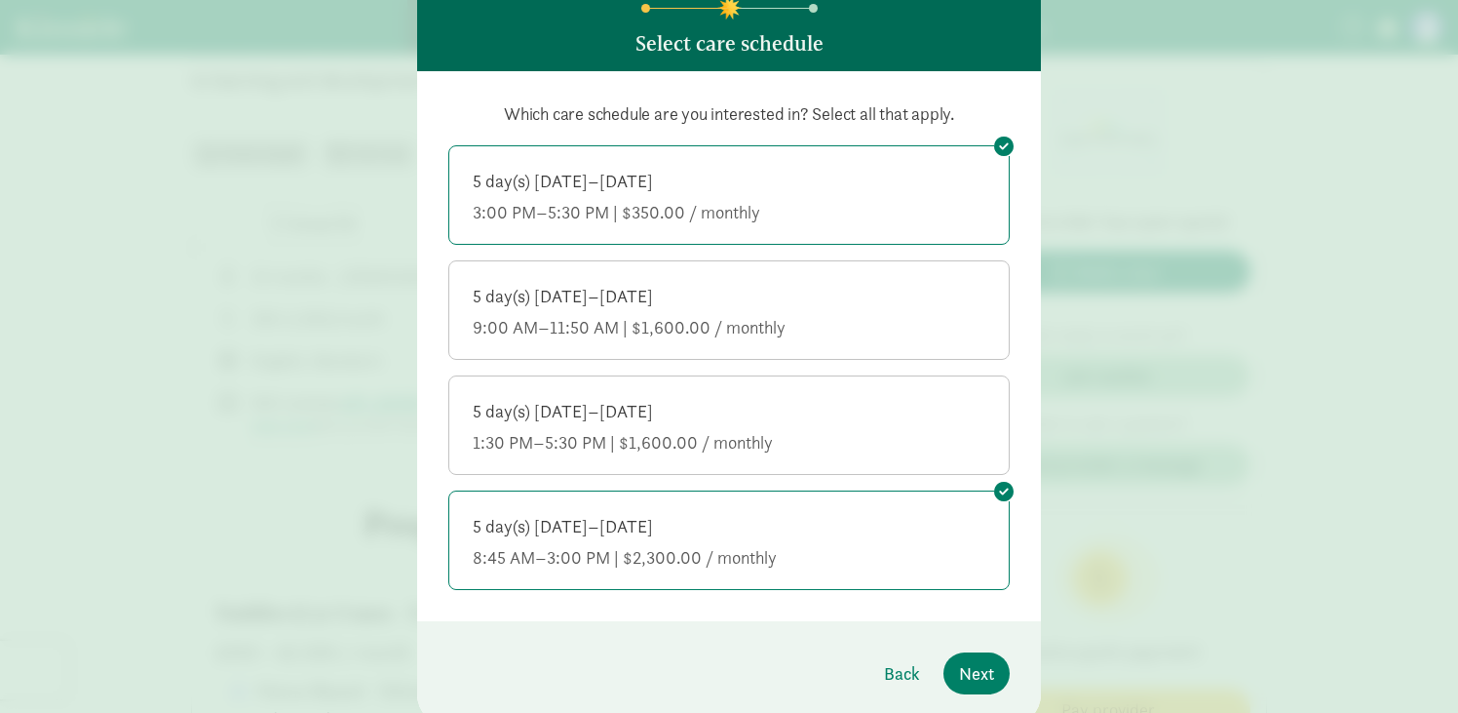
scroll to position [157, 0]
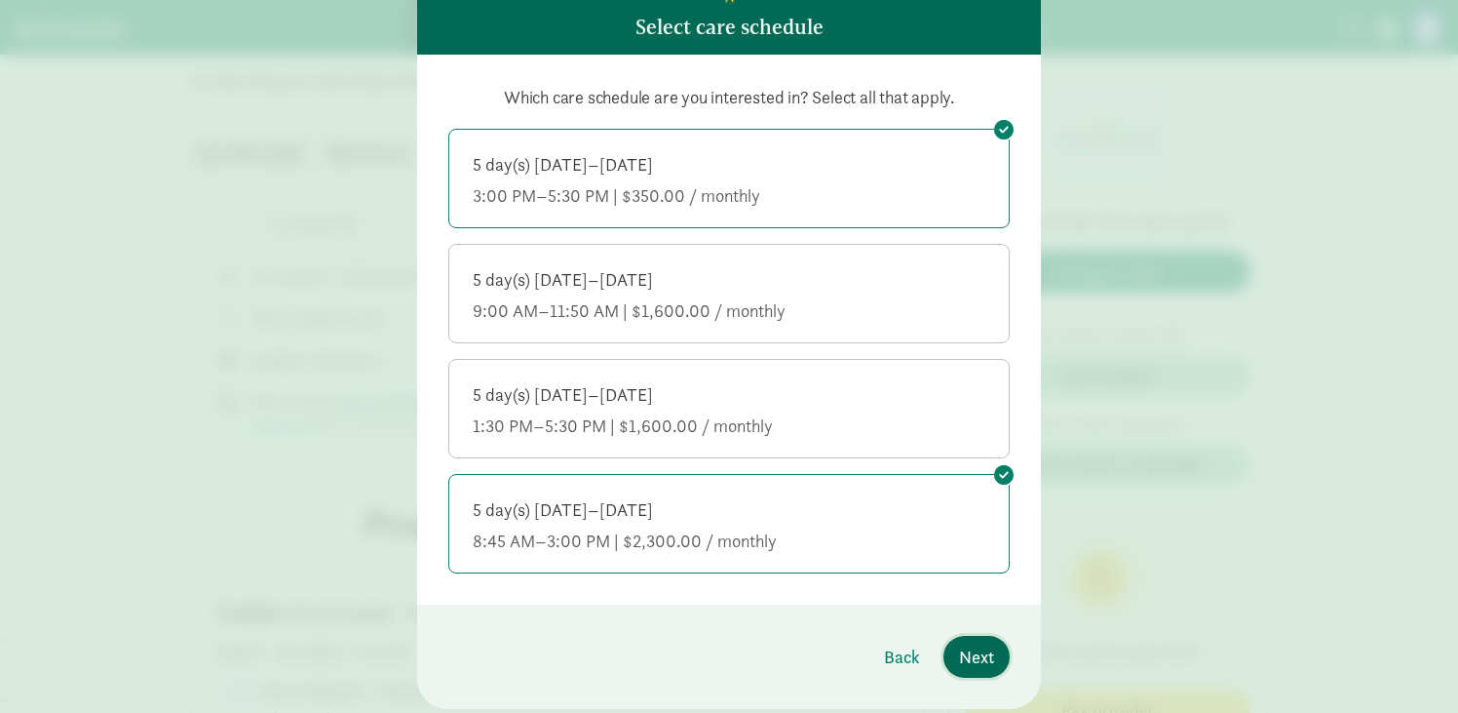
click at [967, 651] on span "Next" at bounding box center [976, 656] width 35 height 26
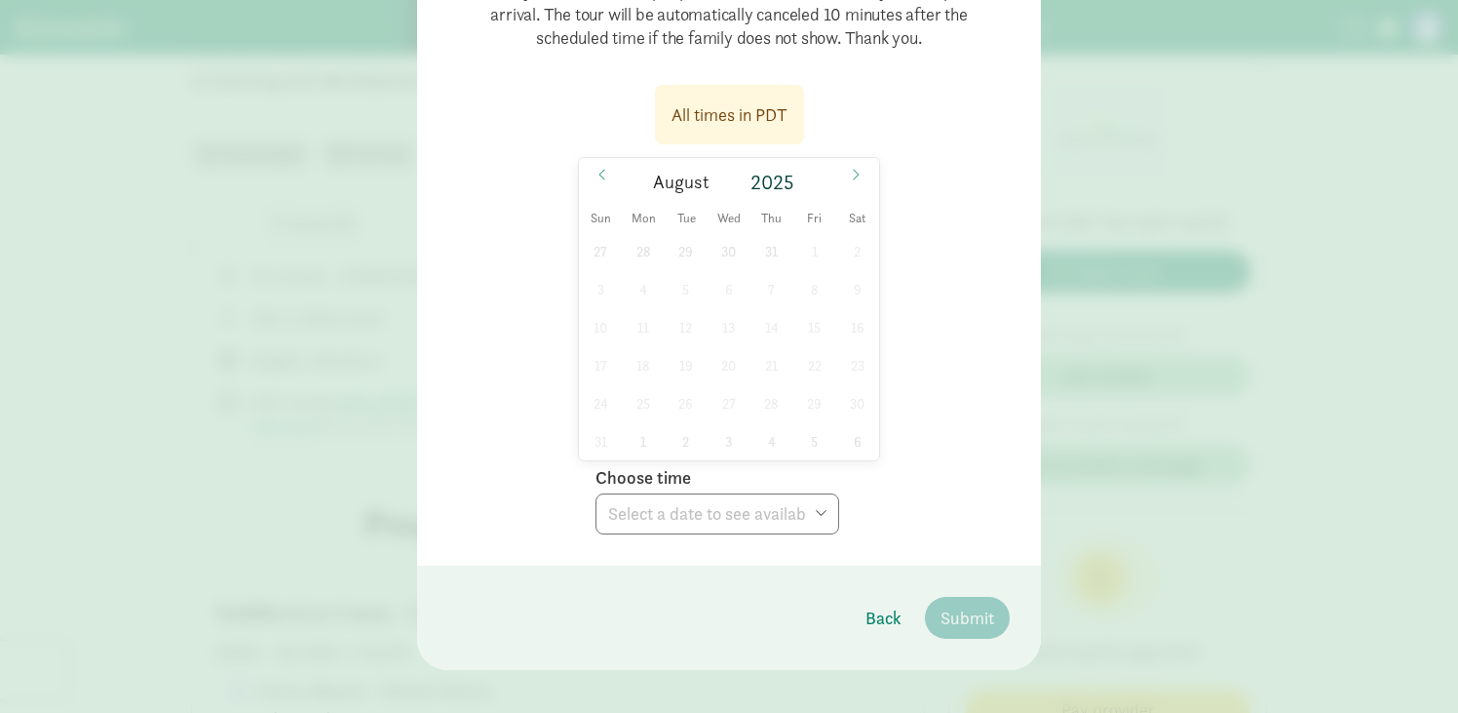
scroll to position [445, 0]
click at [693, 372] on span "19" at bounding box center [686, 362] width 38 height 38
click at [687, 525] on select "Choose time 05:30 PM" at bounding box center [718, 510] width 244 height 41
select select "2025-08-19T17:30:00.000-07:00"
click at [971, 621] on span "Submit" at bounding box center [968, 614] width 54 height 26
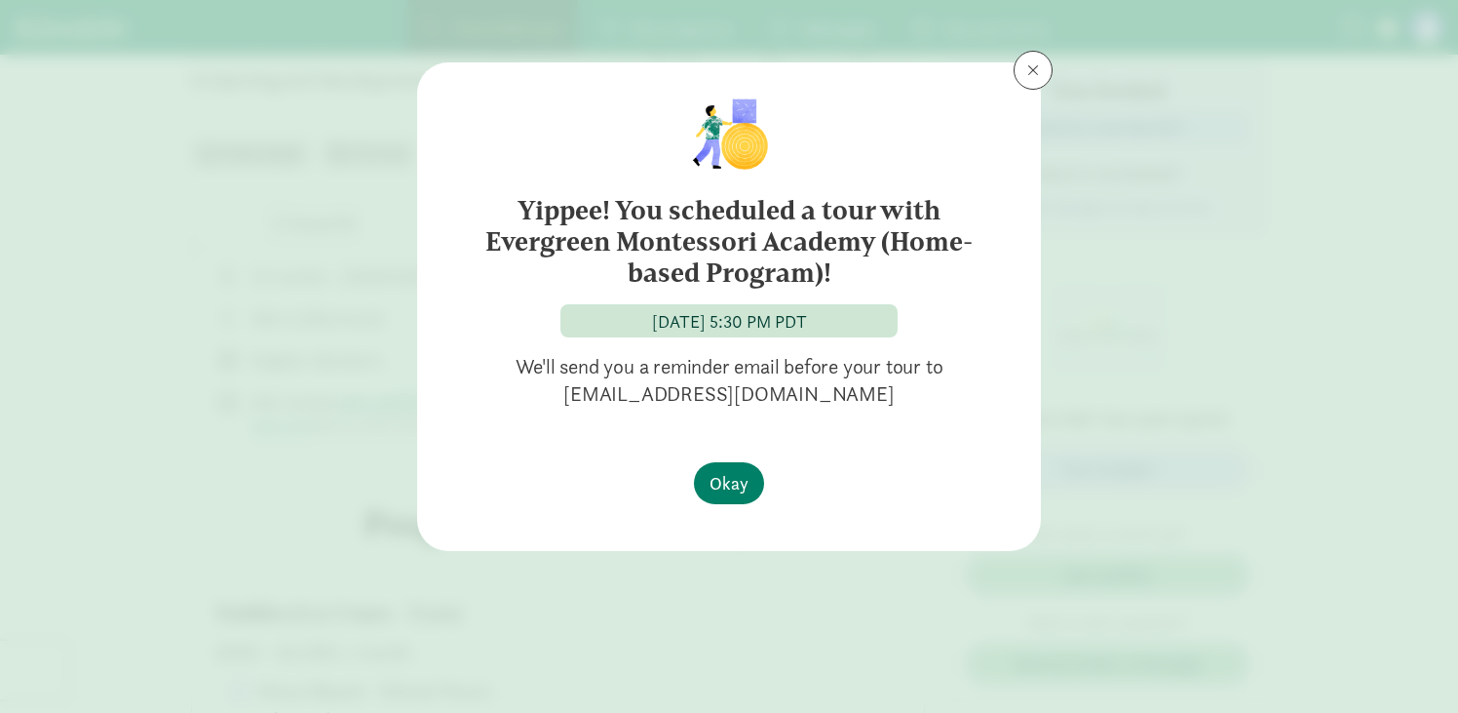
scroll to position [0, 0]
drag, startPoint x: 621, startPoint y: 220, endPoint x: 841, endPoint y: 323, distance: 242.9
click at [841, 323] on div "Yippee! You scheduled a tour with Evergreen Montessori Academy (Home-based Prog…" at bounding box center [728, 251] width 561 height 314
copy div "You scheduled a tour with Evergreen Montessori Academy (Home-based Program)! Au…"
click at [742, 482] on span "Okay" at bounding box center [729, 483] width 39 height 26
